Goal: Task Accomplishment & Management: Complete application form

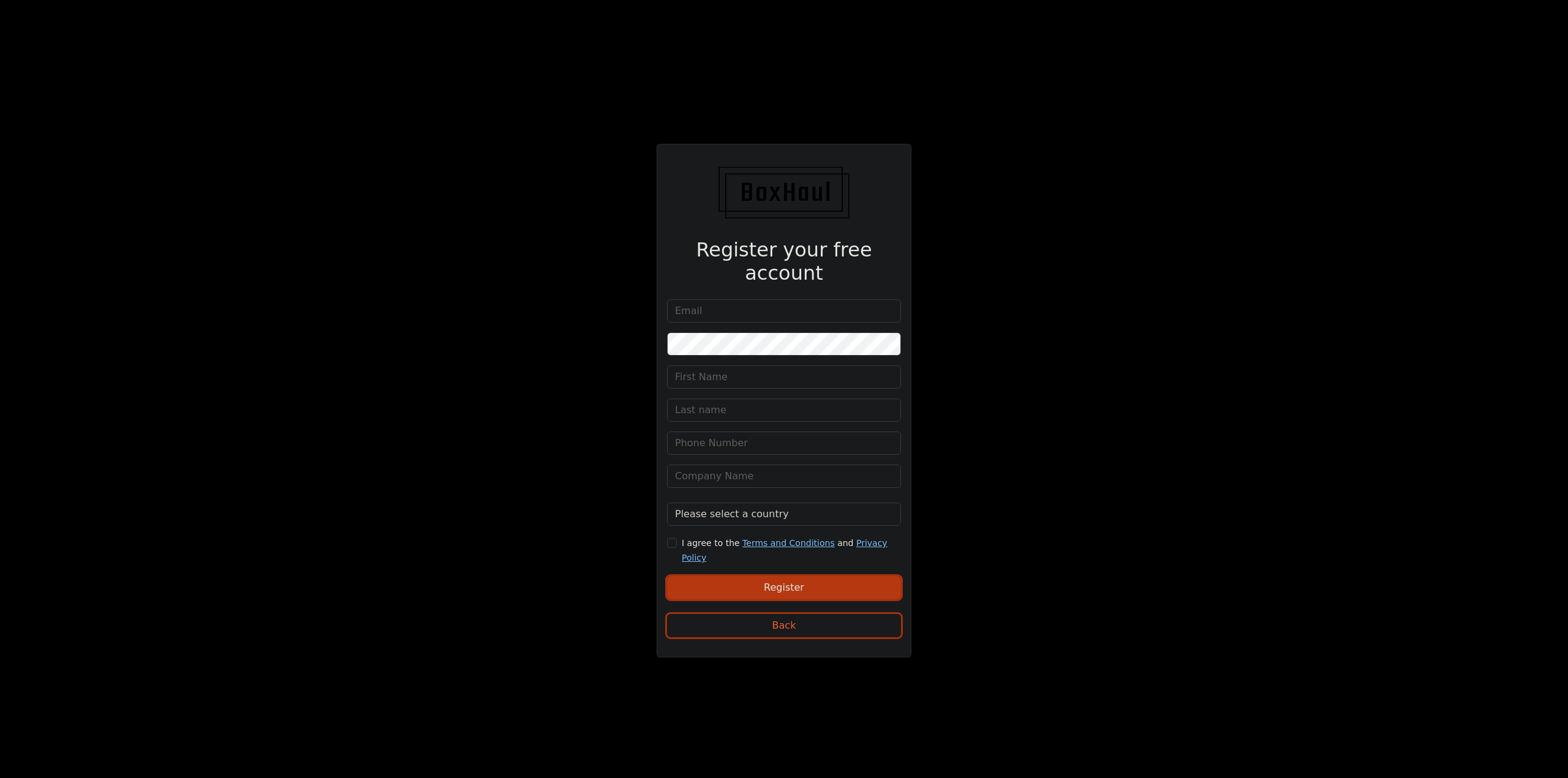
click at [683, 85] on div "Register your free account Please select a country United Kingdom Afghanistan A…" at bounding box center [784, 389] width 1568 height 778
